Goal: Task Accomplishment & Management: Complete application form

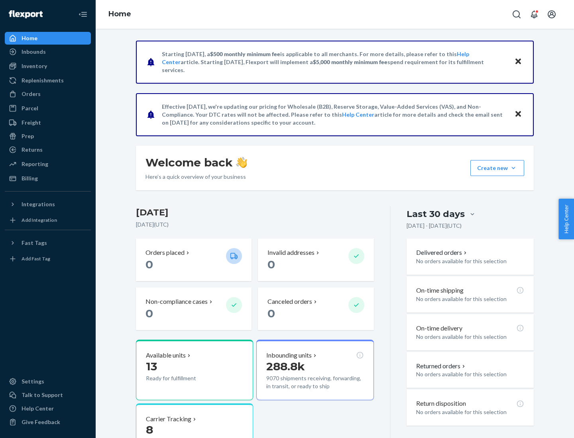
click at [513, 168] on button "Create new Create new inbound Create new order Create new product" at bounding box center [497, 168] width 54 height 16
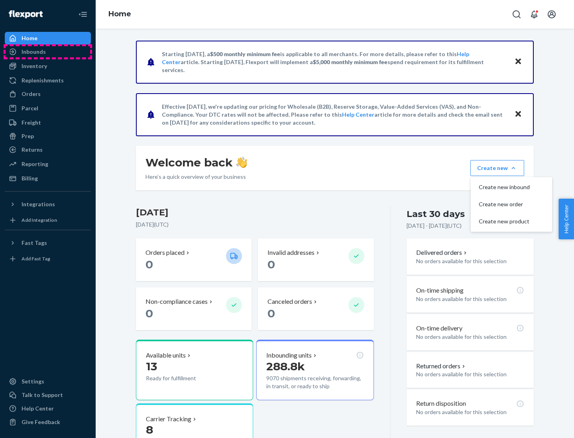
click at [48, 52] on div "Inbounds" at bounding box center [48, 51] width 84 height 11
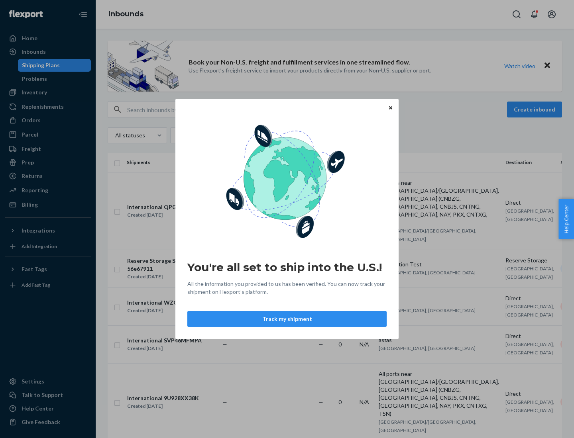
click at [287, 319] on button "Track my shipment" at bounding box center [286, 319] width 199 height 16
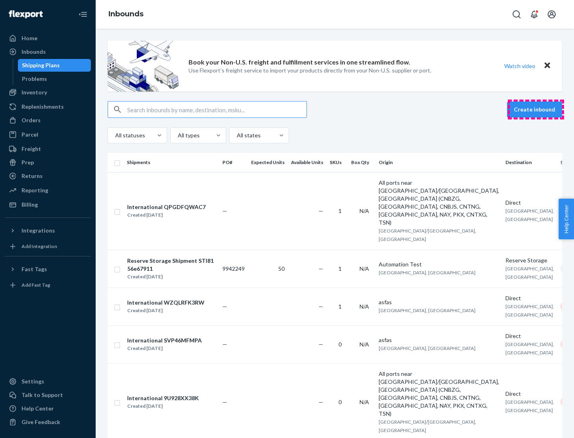
click at [535, 110] on button "Create inbound" at bounding box center [534, 110] width 55 height 16
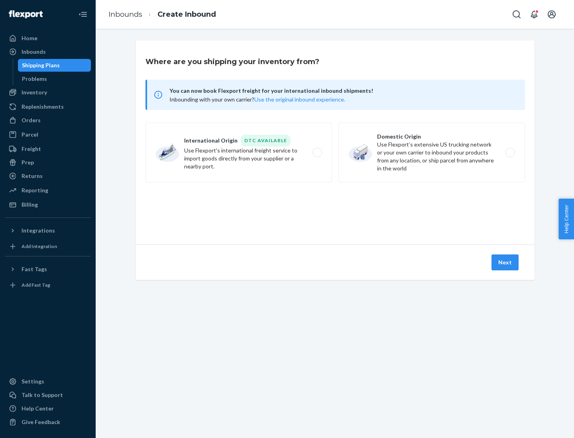
click at [239, 153] on label "International Origin DTC Available Use Flexport's international freight service…" at bounding box center [238, 153] width 186 height 60
click at [317, 153] on input "International Origin DTC Available Use Flexport's international freight service…" at bounding box center [319, 152] width 5 height 5
radio input "true"
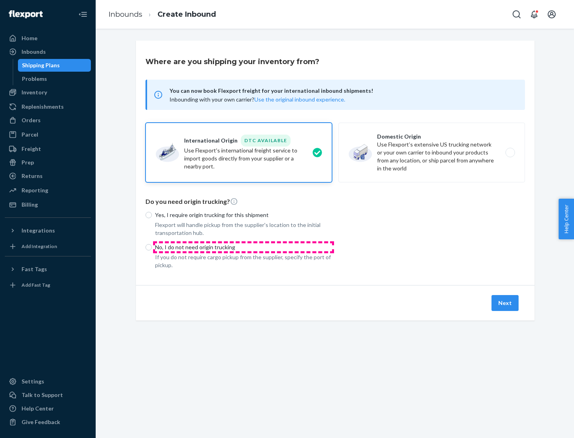
click at [243, 247] on p "No, I do not need origin trucking" at bounding box center [243, 247] width 177 height 8
click at [152, 247] on input "No, I do not need origin trucking" at bounding box center [148, 247] width 6 height 6
radio input "true"
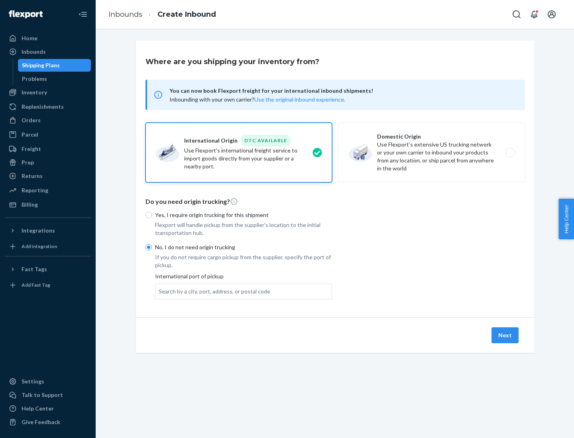
click at [212, 291] on div "Search by a city, port, address, or postal code" at bounding box center [215, 292] width 112 height 8
click at [159, 291] on input "Search by a city, port, address, or postal code" at bounding box center [159, 292] width 1 height 8
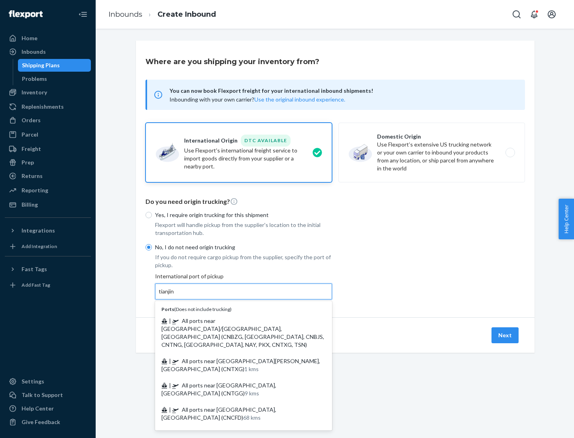
click at [235, 321] on span "| All ports near [GEOGRAPHIC_DATA]/[GEOGRAPHIC_DATA], [GEOGRAPHIC_DATA] (CNBZG,…" at bounding box center [242, 332] width 163 height 31
click at [175, 296] on input "tianjin" at bounding box center [167, 292] width 16 height 8
type input "All ports near [GEOGRAPHIC_DATA]/[GEOGRAPHIC_DATA], [GEOGRAPHIC_DATA] (CNBZG, […"
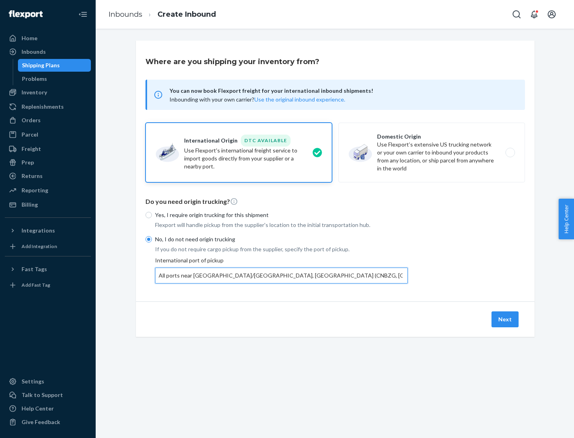
click at [505, 319] on button "Next" at bounding box center [504, 320] width 27 height 16
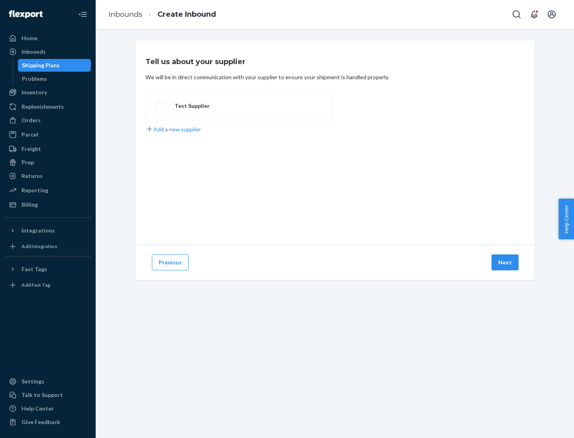
click at [239, 106] on label "Test Supplier" at bounding box center [238, 105] width 186 height 29
click at [161, 106] on input "Test Supplier" at bounding box center [157, 105] width 5 height 5
radio input "true"
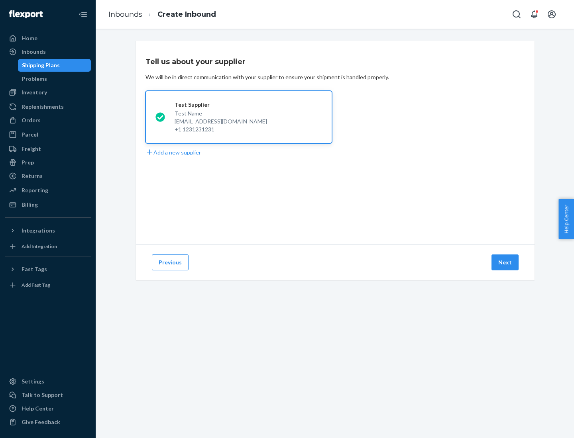
click at [505, 263] on button "Next" at bounding box center [504, 263] width 27 height 16
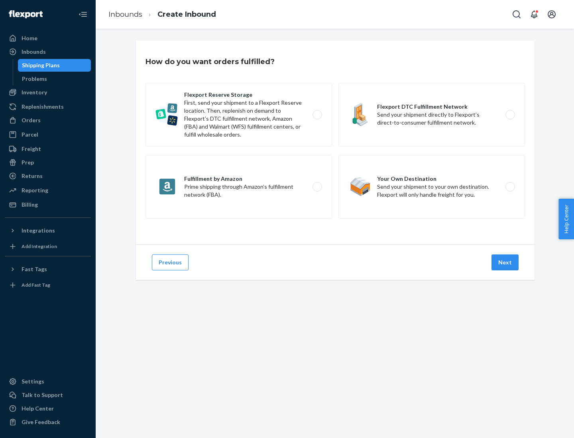
click at [239, 115] on label "Flexport Reserve Storage First, send your shipment to a Flexport Reserve locati…" at bounding box center [238, 115] width 186 height 64
click at [317, 115] on input "Flexport Reserve Storage First, send your shipment to a Flexport Reserve locati…" at bounding box center [319, 114] width 5 height 5
radio input "true"
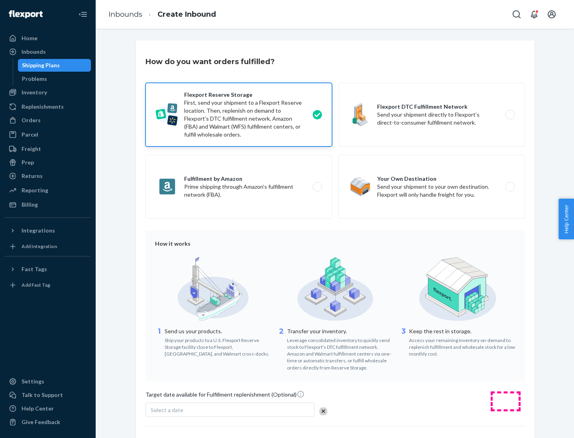
scroll to position [65, 0]
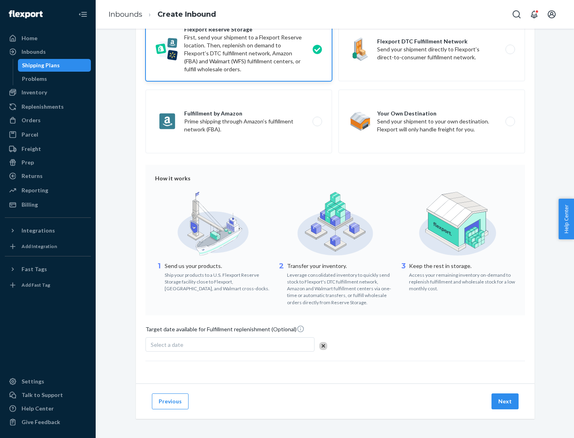
click at [505, 401] on button "Next" at bounding box center [504, 402] width 27 height 16
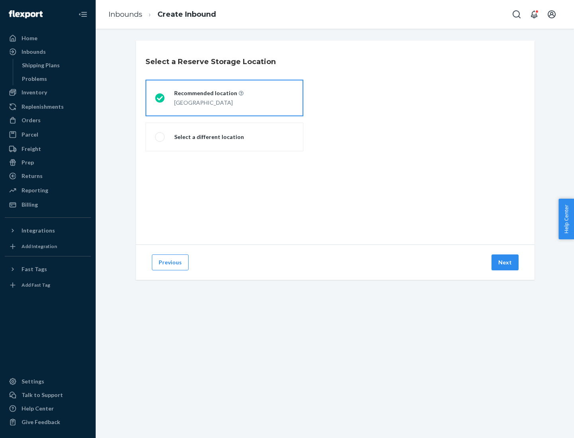
click at [224, 98] on div "[GEOGRAPHIC_DATA]" at bounding box center [208, 102] width 69 height 10
click at [160, 98] on input "Recommended location [GEOGRAPHIC_DATA]" at bounding box center [157, 98] width 5 height 5
click at [505, 263] on button "Next" at bounding box center [504, 263] width 27 height 16
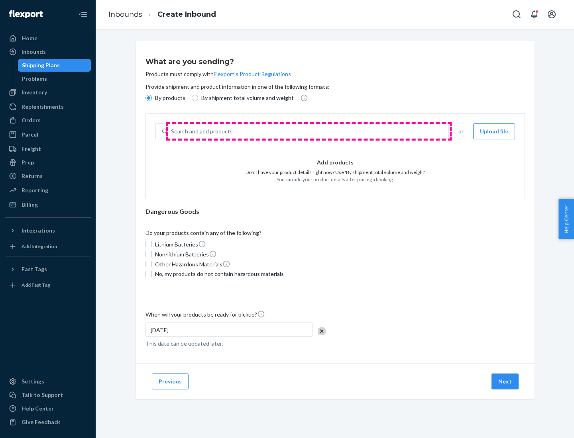
click at [308, 131] on div "Search and add products" at bounding box center [308, 131] width 280 height 14
click at [172, 131] on input "Search and add products" at bounding box center [171, 131] width 1 height 8
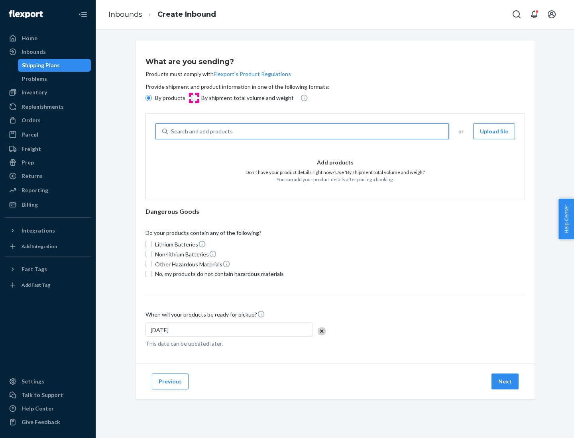
click at [194, 98] on input "By shipment total volume and weight" at bounding box center [195, 98] width 6 height 6
radio input "true"
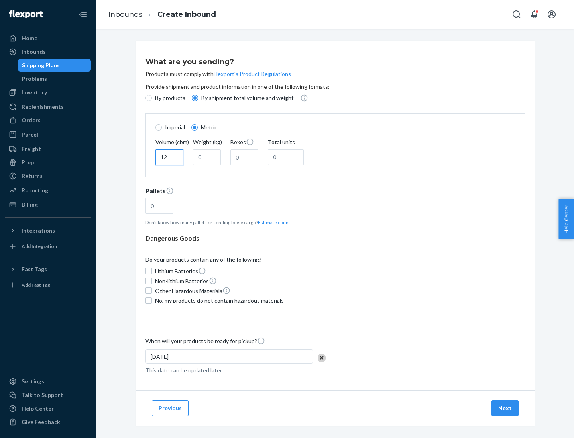
type input "12"
type input "22"
type input "222"
type input "121"
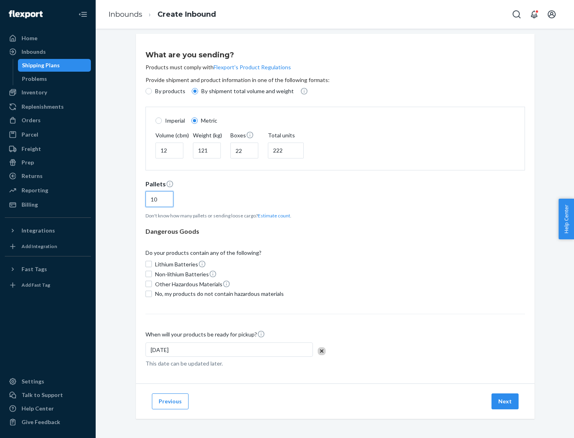
type input "10"
click at [218, 294] on span "No, my products do not contain hazardous materials" at bounding box center [219, 294] width 129 height 8
click at [152, 294] on input "No, my products do not contain hazardous materials" at bounding box center [148, 294] width 6 height 6
checkbox input "true"
click at [505, 401] on button "Next" at bounding box center [504, 402] width 27 height 16
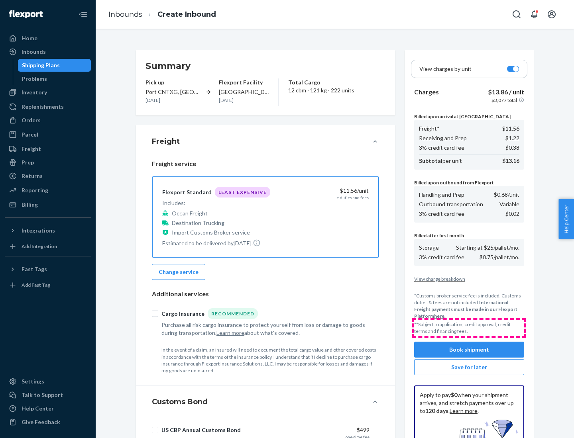
scroll to position [116, 0]
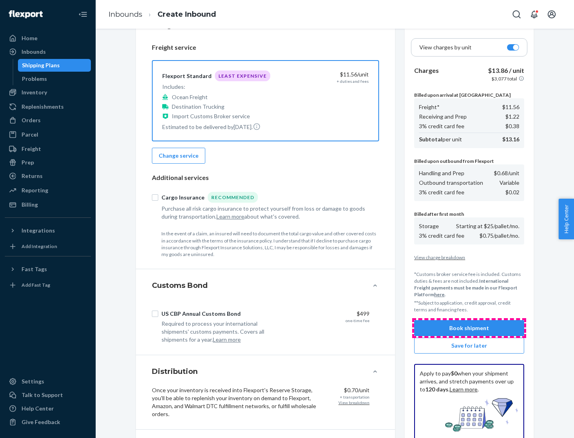
click at [469, 328] on button "Book shipment" at bounding box center [469, 328] width 110 height 16
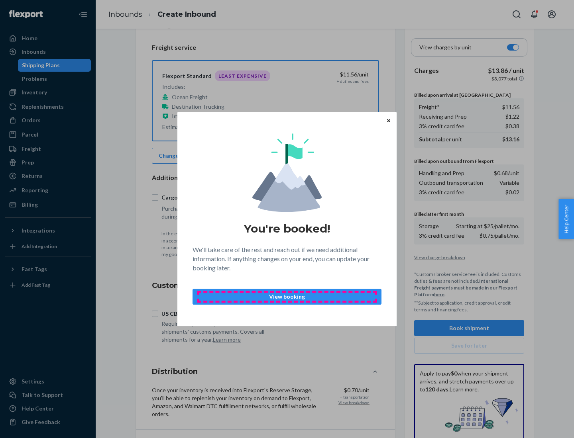
click at [287, 296] on p "View booking" at bounding box center [286, 297] width 175 height 8
